Goal: Contribute content

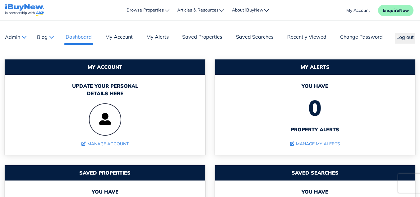
click at [52, 38] on button "Blog" at bounding box center [45, 37] width 17 height 8
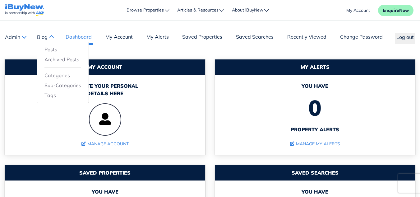
click at [53, 37] on button "Blog" at bounding box center [45, 37] width 17 height 8
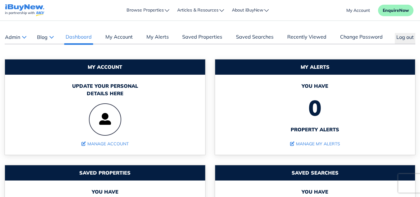
click at [53, 37] on button "Blog" at bounding box center [45, 37] width 17 height 8
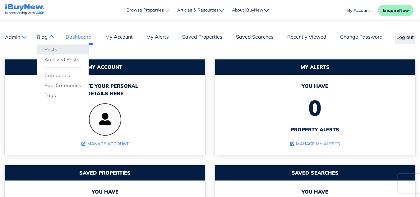
click at [52, 49] on link "Posts" at bounding box center [62, 49] width 37 height 7
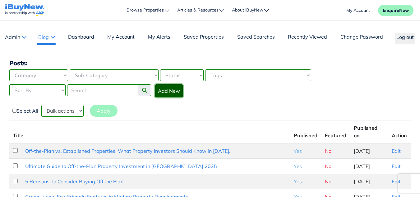
click at [171, 92] on link "Add New" at bounding box center [169, 90] width 28 height 13
